Goal: Task Accomplishment & Management: Manage account settings

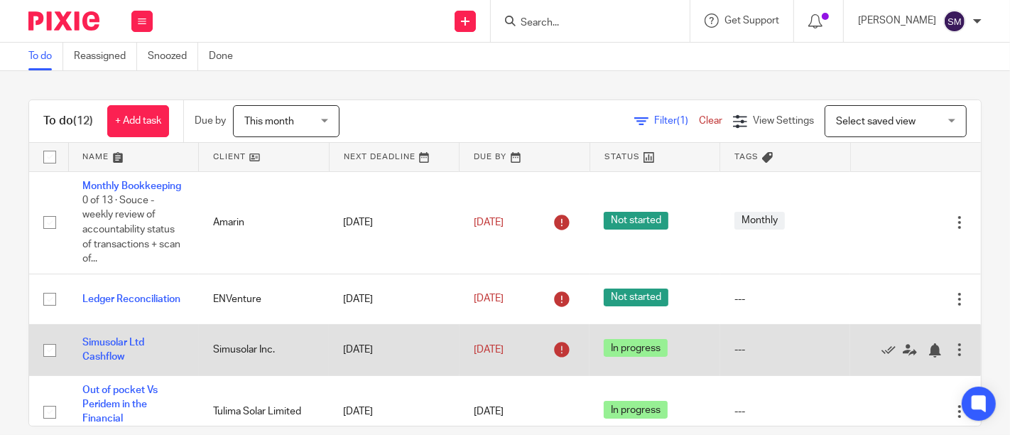
click at [953, 357] on div at bounding box center [960, 349] width 14 height 14
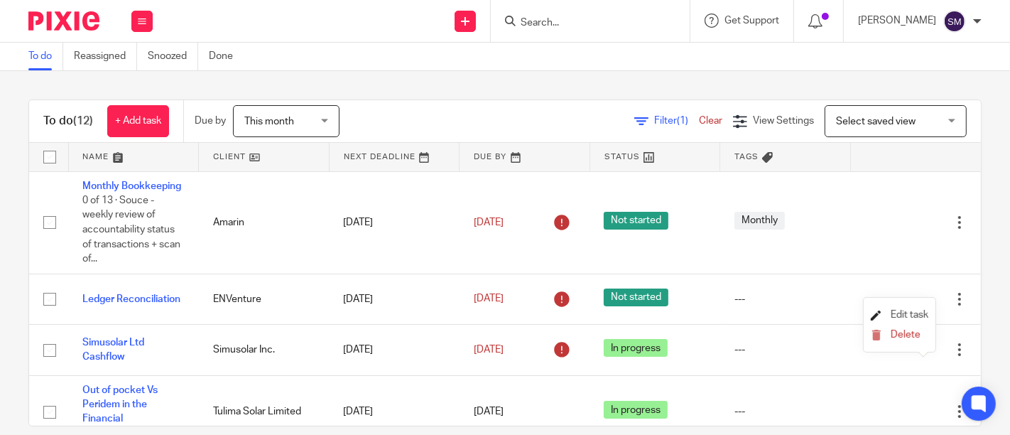
click at [909, 315] on span "Edit task" at bounding box center [910, 315] width 38 height 10
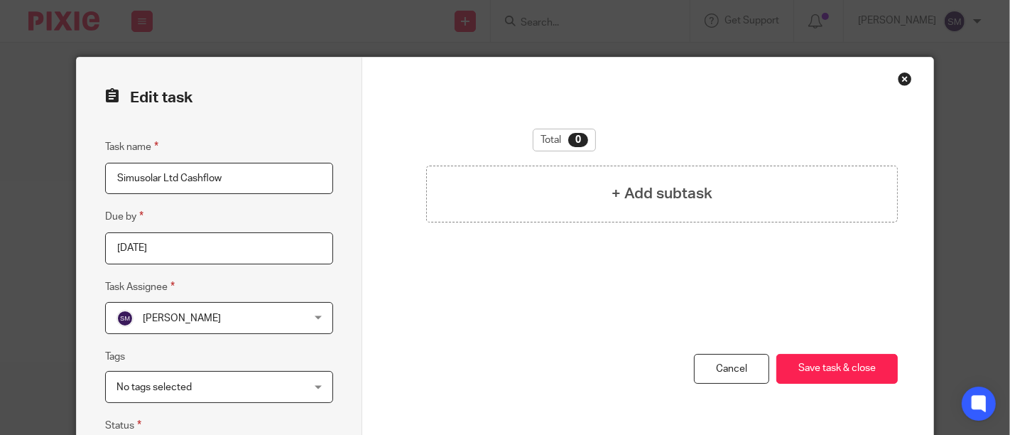
click at [495, 289] on div "Total 0 + Add subtask" at bounding box center [648, 241] width 500 height 225
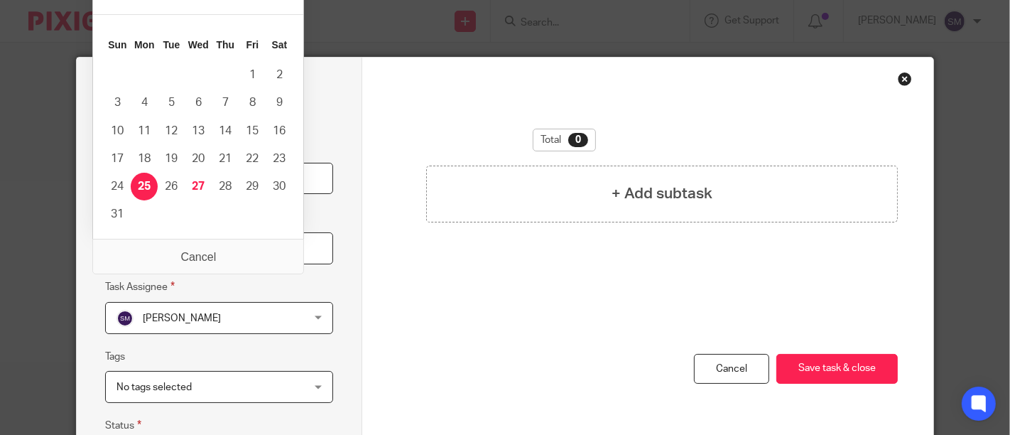
click at [176, 249] on input "[DATE]" at bounding box center [219, 248] width 228 height 32
type input "2025-08-27"
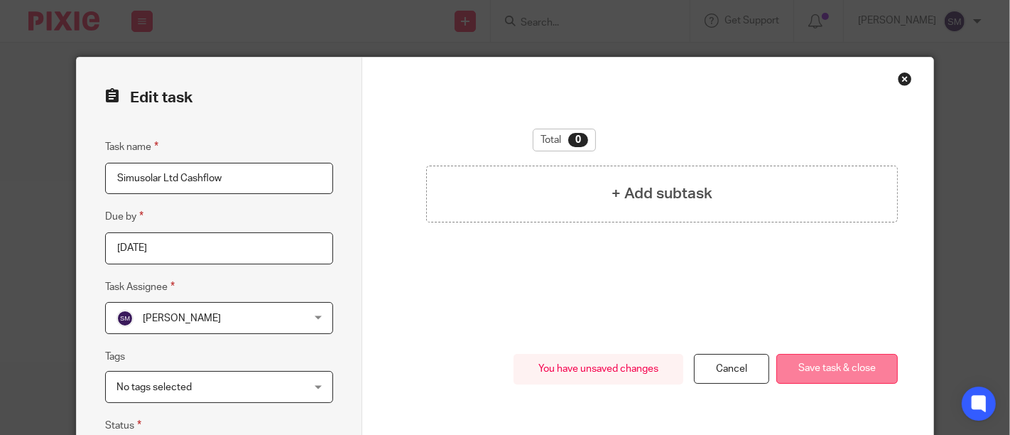
click at [840, 364] on button "Save task & close" at bounding box center [836, 369] width 121 height 31
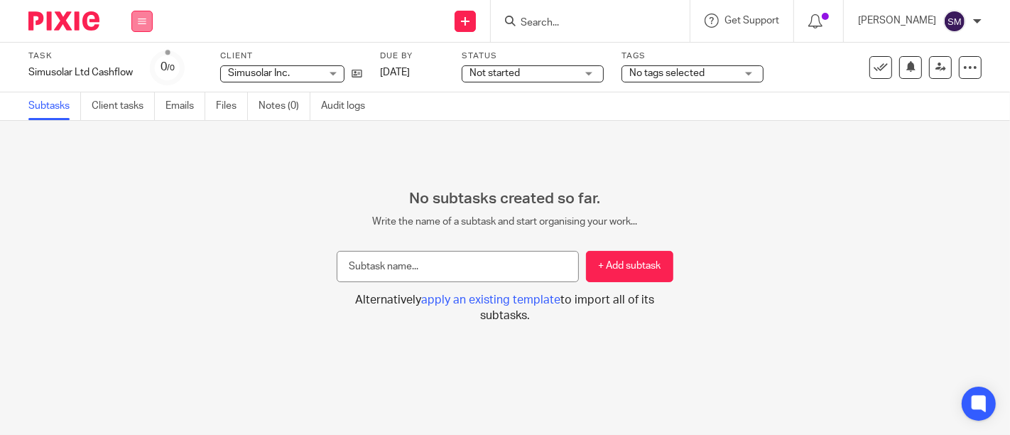
click at [145, 23] on icon at bounding box center [142, 21] width 9 height 9
click at [152, 66] on li "Work" at bounding box center [142, 66] width 38 height 21
click at [140, 65] on link "Work" at bounding box center [135, 66] width 25 height 10
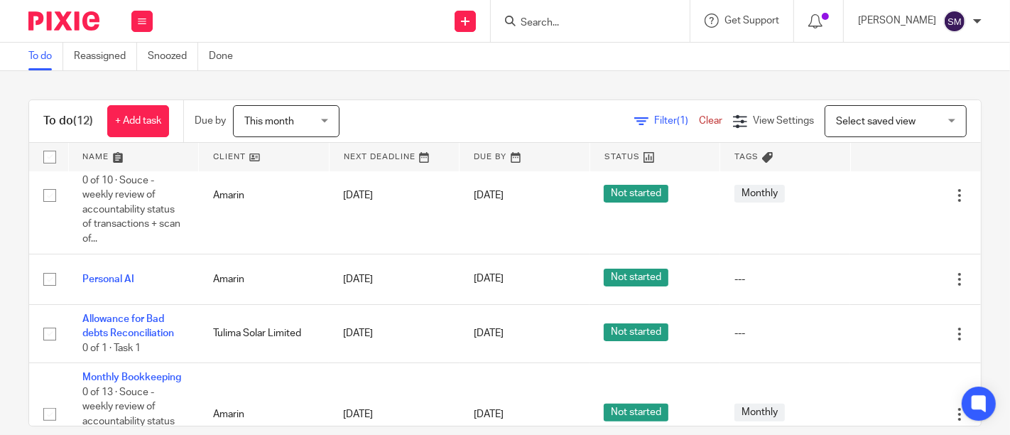
scroll to position [315, 0]
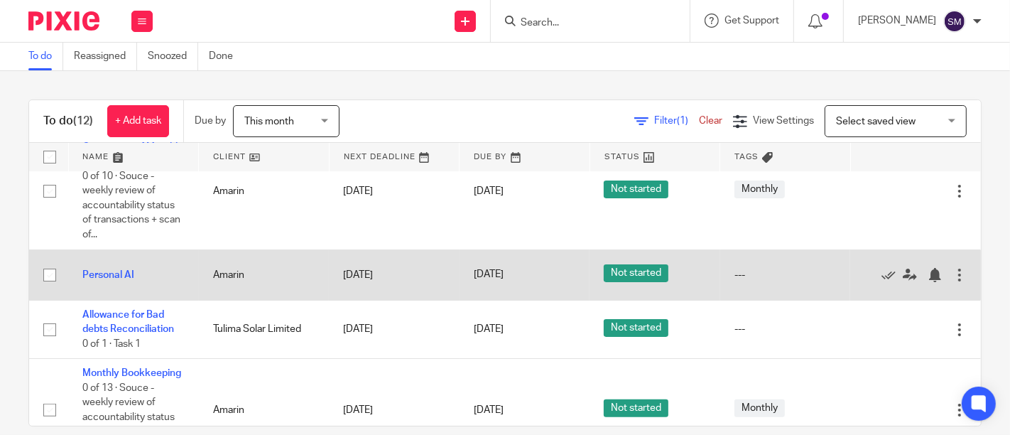
click at [953, 282] on div at bounding box center [960, 275] width 14 height 14
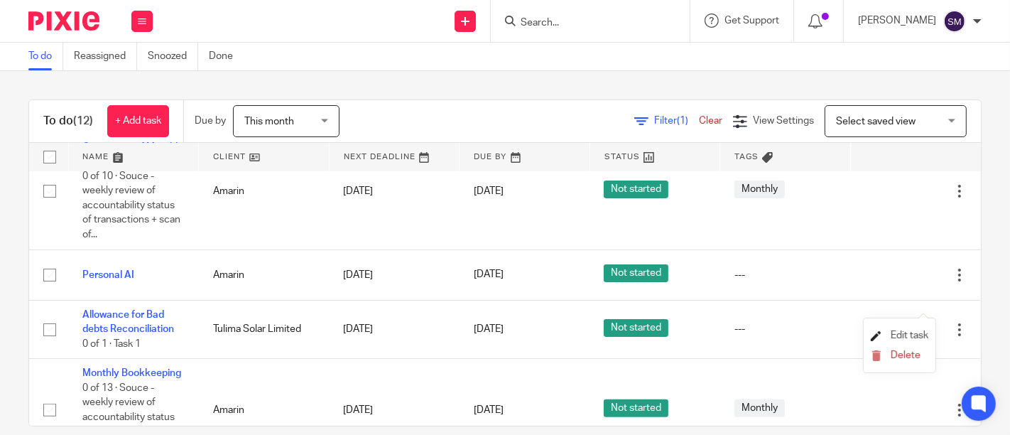
click at [901, 332] on span "Edit task" at bounding box center [910, 335] width 38 height 10
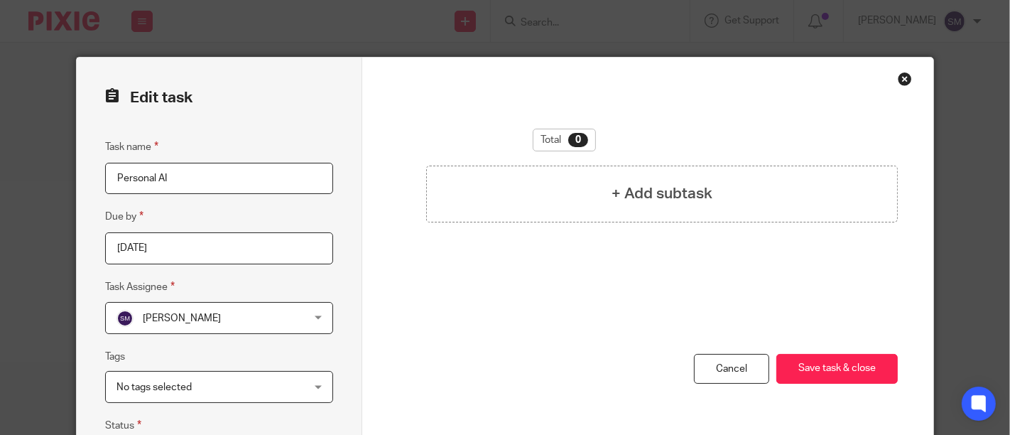
click at [696, 290] on div "Total 0 + Add subtask" at bounding box center [648, 241] width 500 height 225
click at [748, 364] on link "Cancel" at bounding box center [731, 369] width 75 height 31
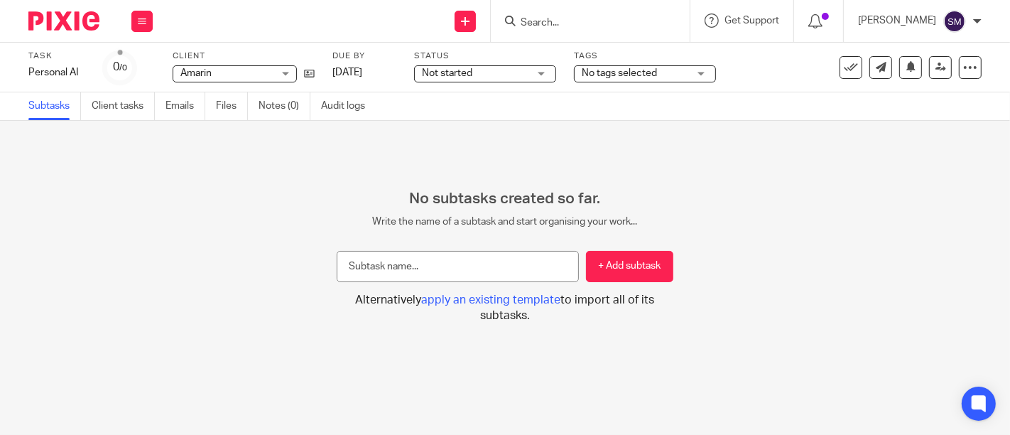
click at [531, 72] on div "Not started Not started" at bounding box center [485, 73] width 142 height 17
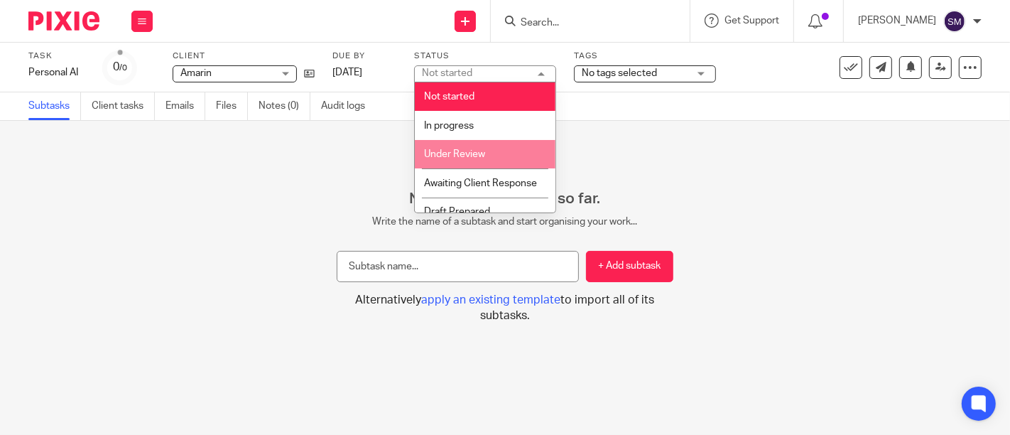
scroll to position [57, 0]
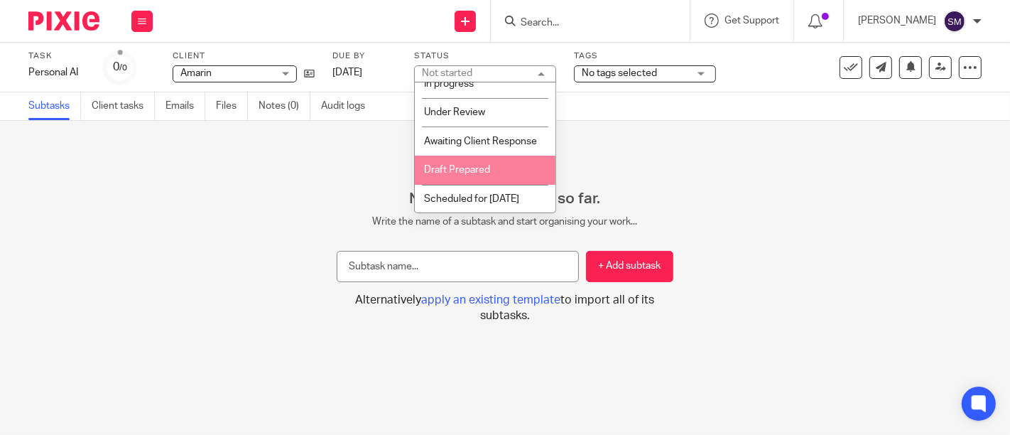
click at [484, 175] on li "Draft Prepared" at bounding box center [485, 170] width 141 height 29
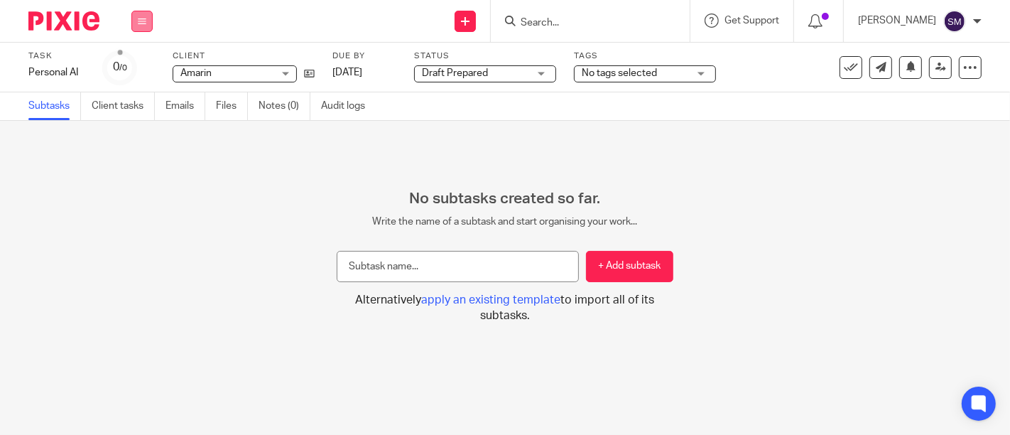
click at [148, 28] on button at bounding box center [141, 21] width 21 height 21
click at [147, 65] on link "Work" at bounding box center [135, 66] width 25 height 10
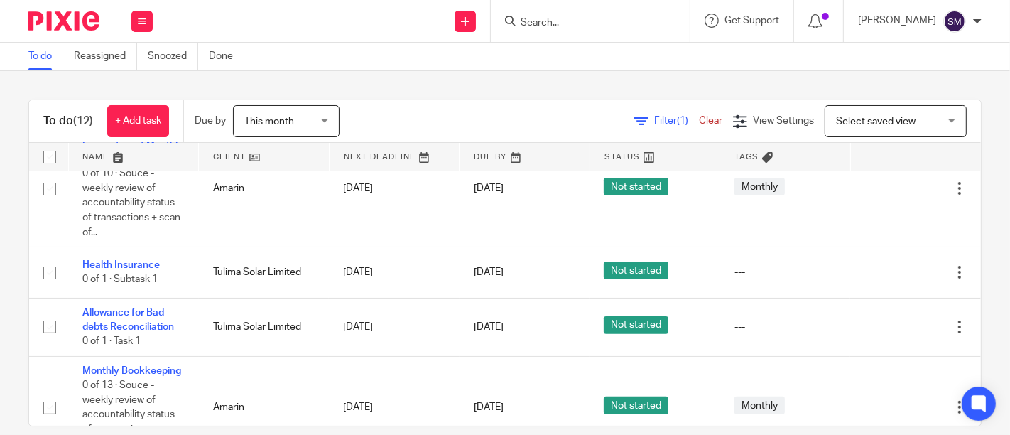
scroll to position [396, 0]
